Goal: Book appointment/travel/reservation

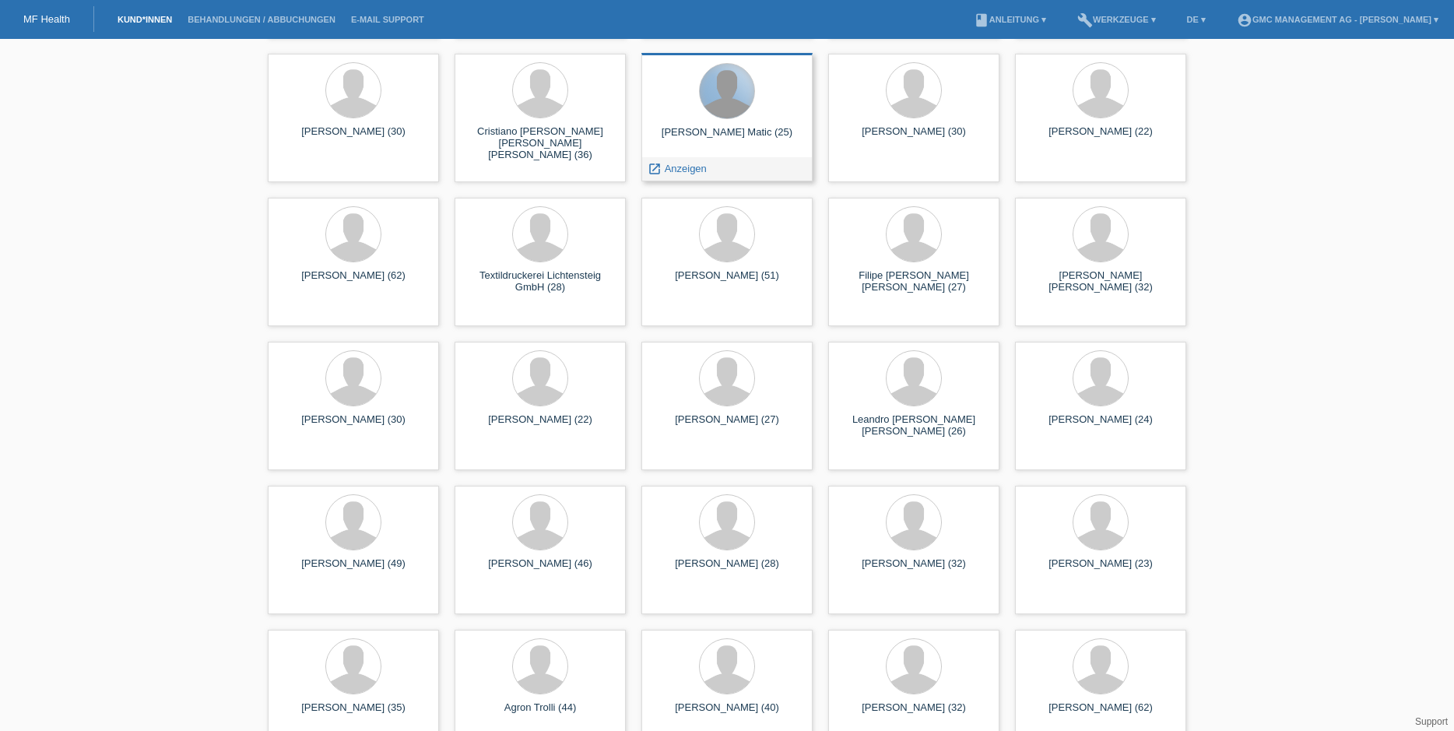
scroll to position [516, 0]
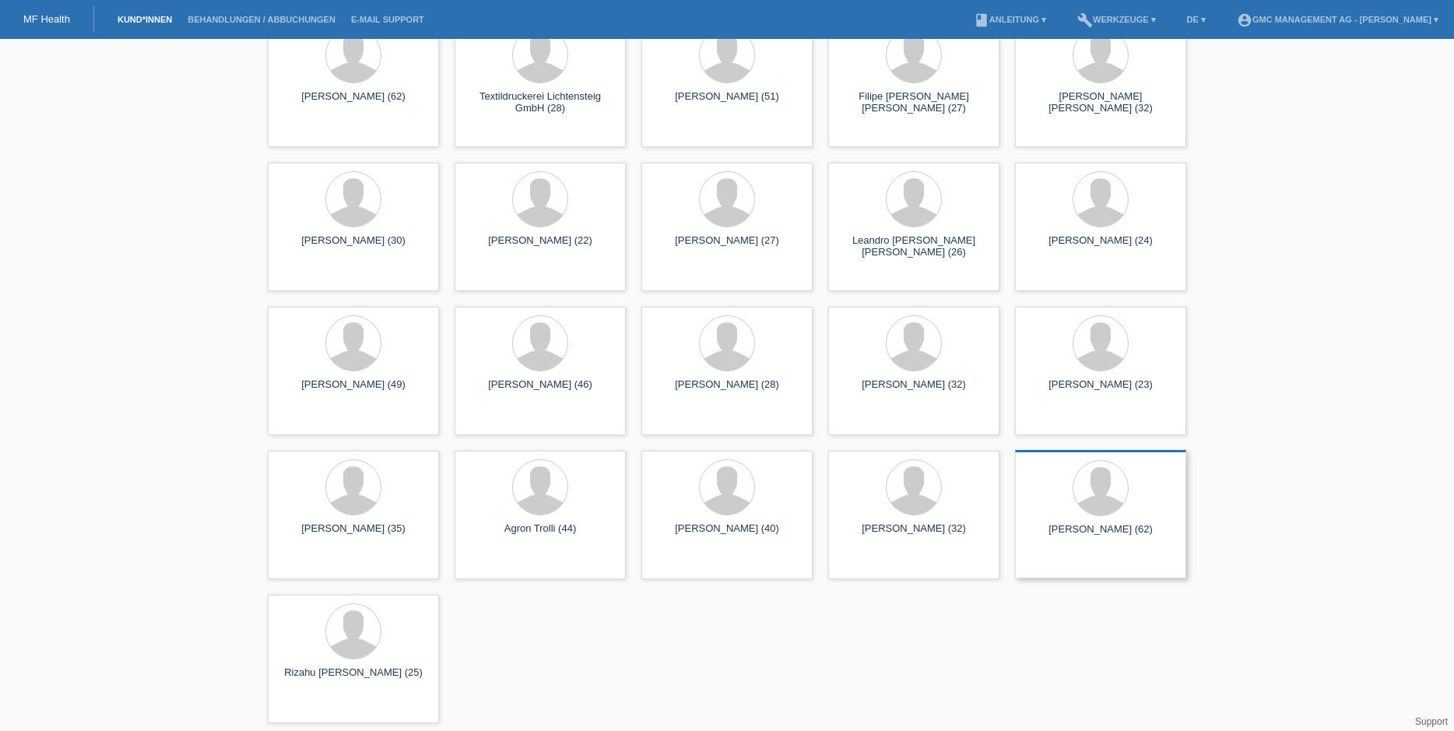
click at [1072, 510] on div at bounding box center [1100, 489] width 146 height 58
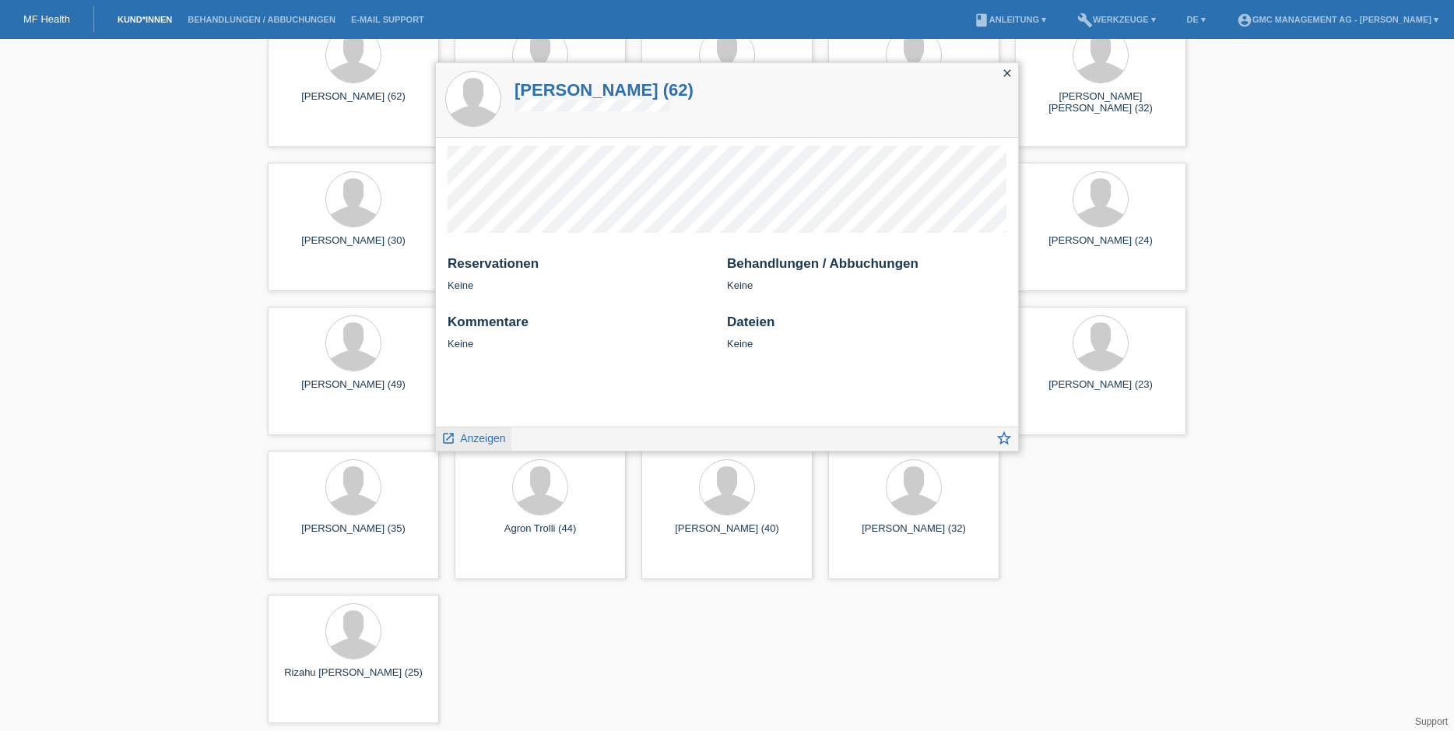
click at [457, 430] on link "launch Anzeigen" at bounding box center [473, 436] width 65 height 19
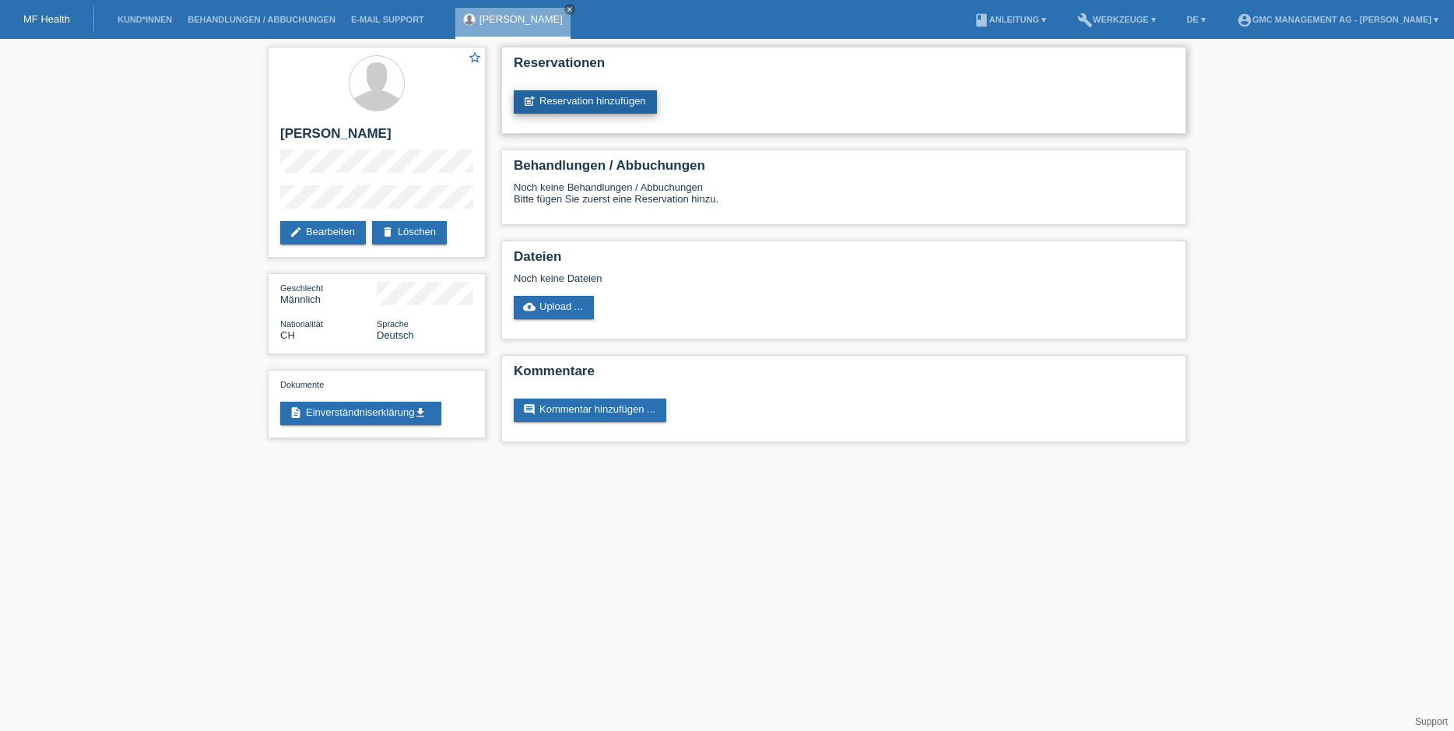
click at [617, 109] on link "post_add Reservation hinzufügen" at bounding box center [585, 101] width 143 height 23
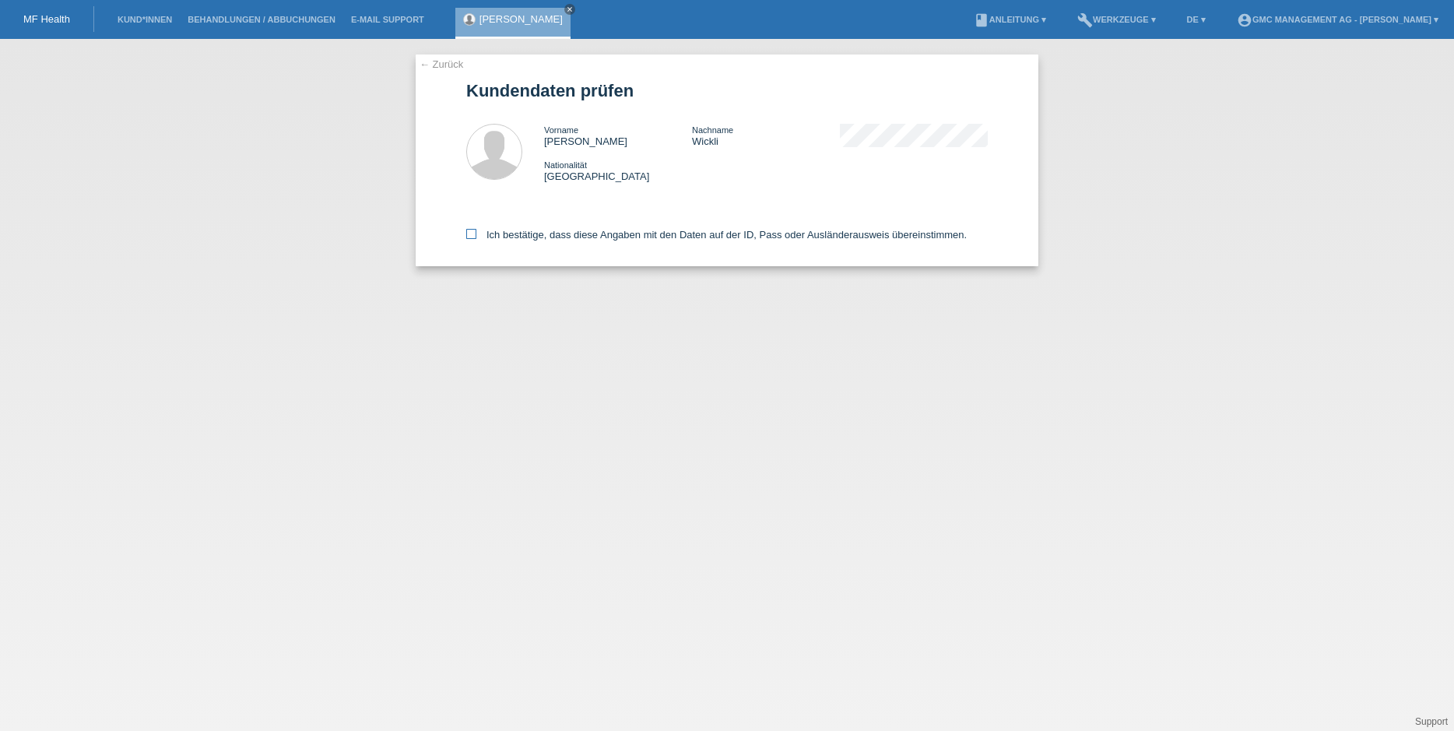
drag, startPoint x: 499, startPoint y: 236, endPoint x: 507, endPoint y: 237, distance: 7.8
click at [499, 236] on label "Ich bestätige, dass diese Angaben mit den Daten auf der ID, Pass oder Ausländer…" at bounding box center [716, 235] width 500 height 12
click at [476, 236] on input "Ich bestätige, dass diese Angaben mit den Daten auf der ID, Pass oder Ausländer…" at bounding box center [471, 234] width 10 height 10
checkbox input "true"
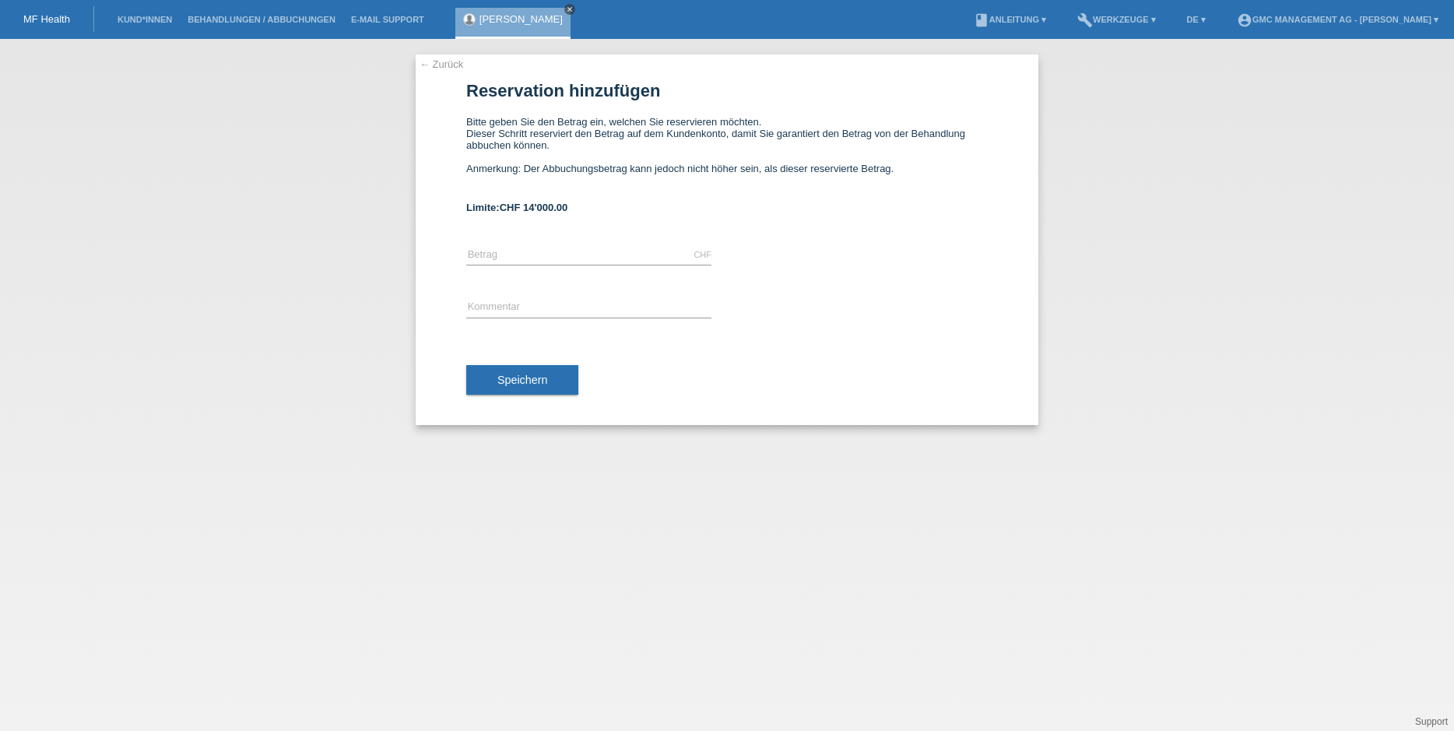
click at [564, 12] on link "close" at bounding box center [569, 9] width 11 height 11
click at [574, 247] on input "text" at bounding box center [588, 254] width 245 height 19
type input "8530.00"
click at [609, 292] on div "error Kommentar" at bounding box center [588, 308] width 245 height 53
click at [600, 308] on input "text" at bounding box center [588, 307] width 245 height 19
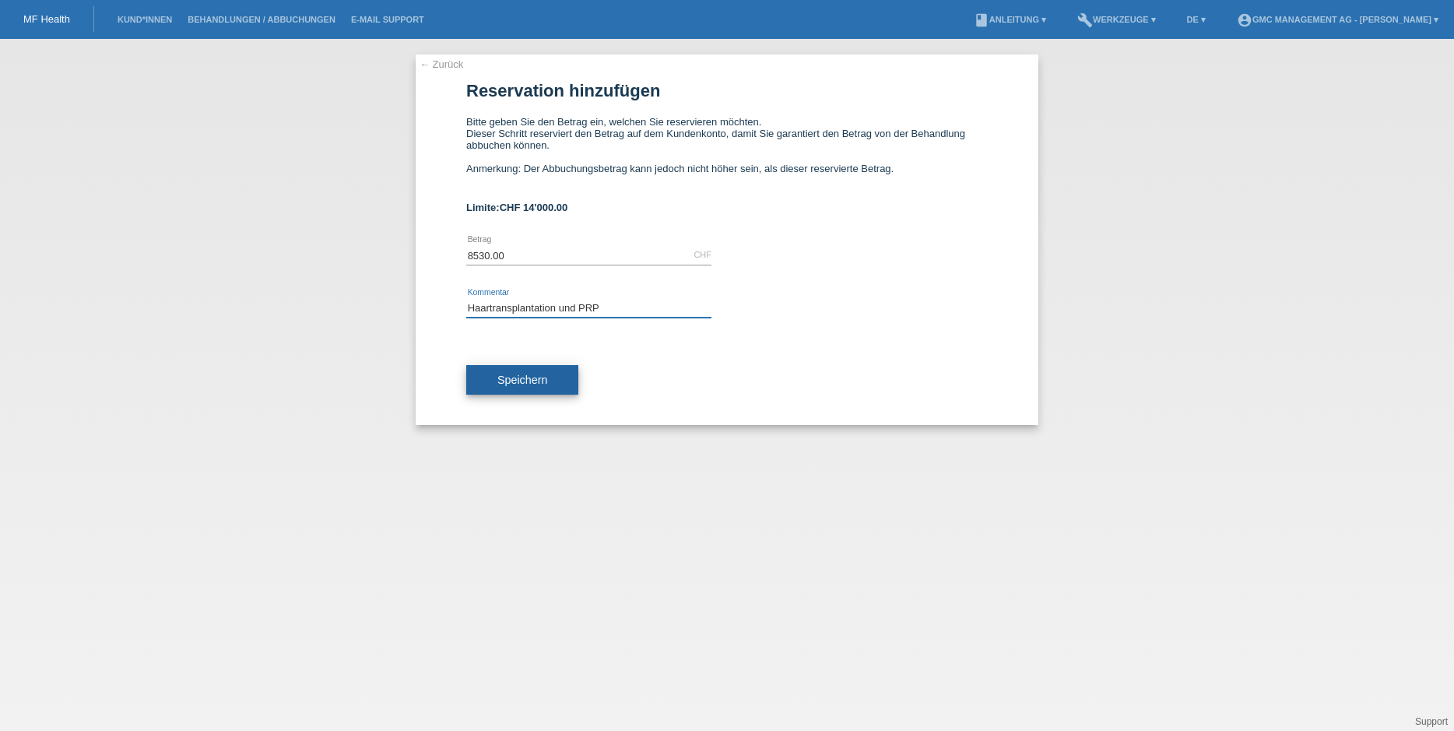
type input "Haartransplantation und PRP"
click at [553, 390] on button "Speichern" at bounding box center [522, 380] width 112 height 30
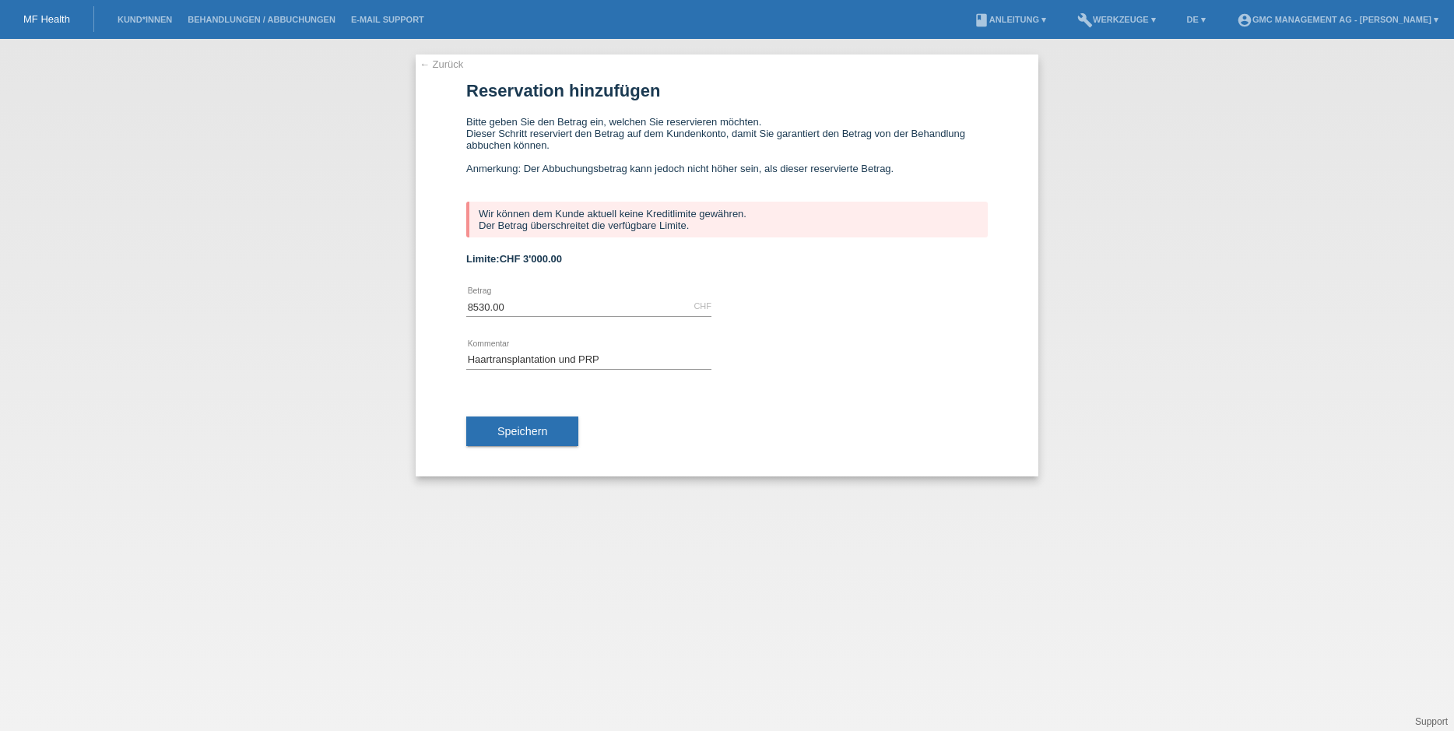
click at [440, 63] on link "← Zurück" at bounding box center [441, 64] width 44 height 12
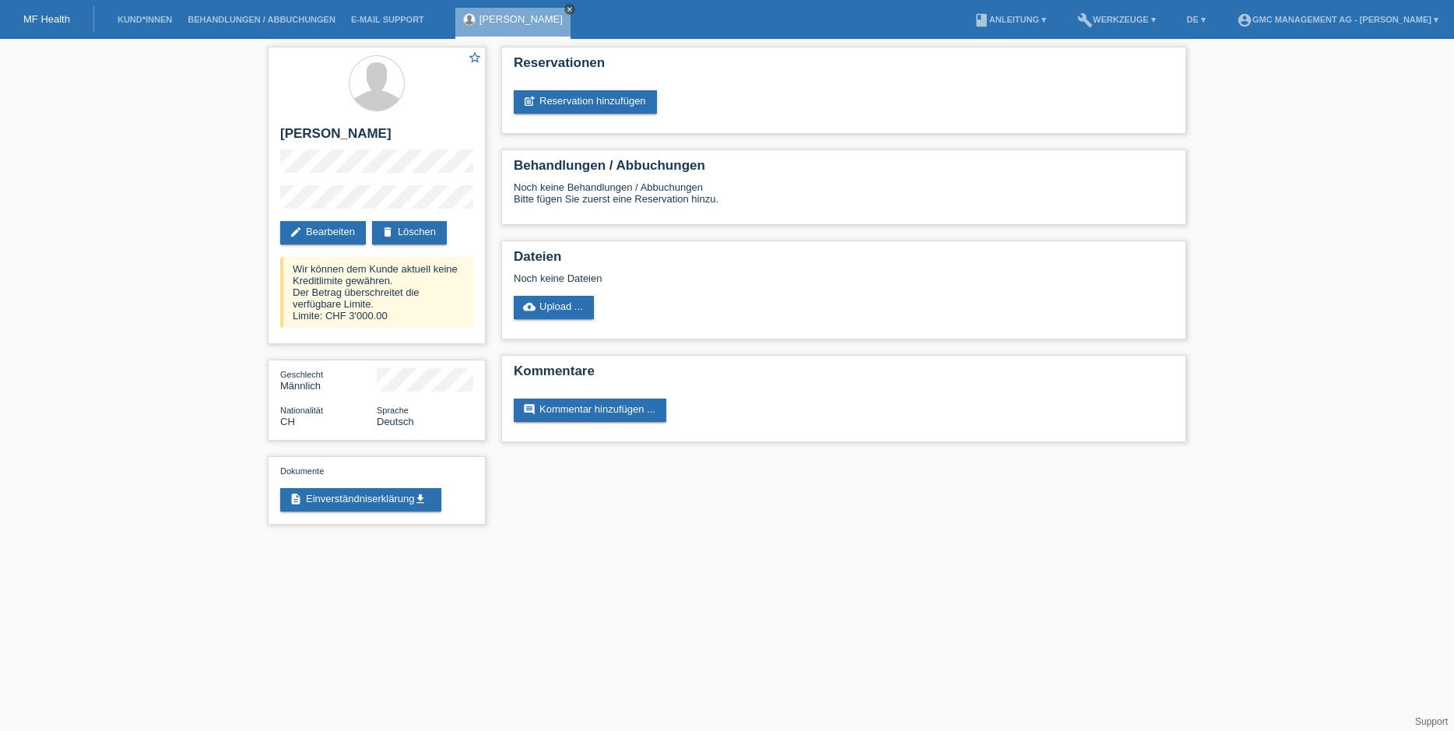
click at [566, 10] on icon "close" at bounding box center [570, 9] width 8 height 8
drag, startPoint x: 286, startPoint y: 264, endPoint x: 415, endPoint y: 319, distance: 140.5
click at [415, 319] on div "Wir können dem Kunde aktuell keine Kreditlimite gewähren. Der Betrag überschrei…" at bounding box center [376, 292] width 193 height 71
copy div "Wir können dem Kunde aktuell keine Kreditlimite gewähren. Der Betrag überschrei…"
